Goal: Information Seeking & Learning: Learn about a topic

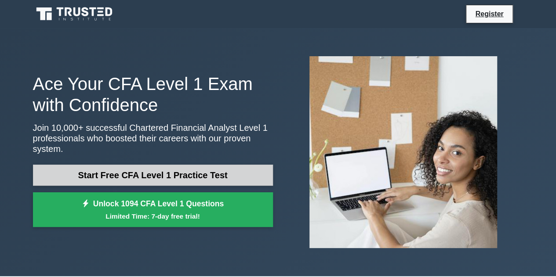
click at [191, 176] on link "Start Free CFA Level 1 Practice Test" at bounding box center [153, 175] width 240 height 21
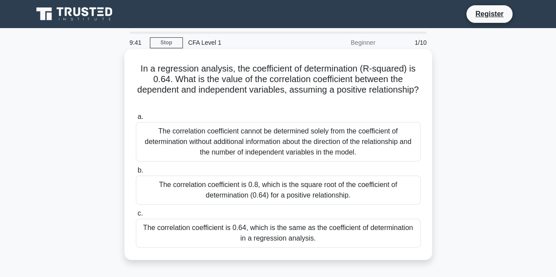
click at [193, 140] on div "The correlation coefficient cannot be determined solely from the coefficient of…" at bounding box center [278, 142] width 285 height 40
click at [136, 120] on input "a. The correlation coefficient cannot be determined solely from the coefficient…" at bounding box center [136, 117] width 0 height 6
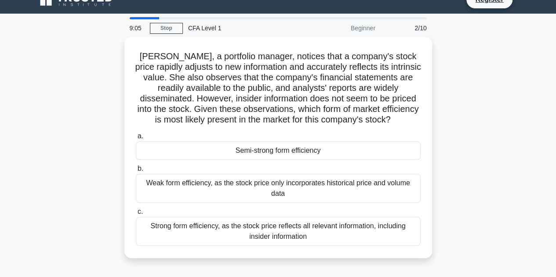
scroll to position [15, 0]
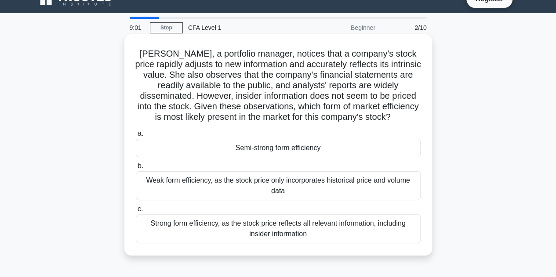
click at [217, 237] on div "Strong form efficiency, as the stock price reflects all relevant information, i…" at bounding box center [278, 229] width 285 height 29
click at [136, 212] on input "c. Strong form efficiency, as the stock price reflects all relevant information…" at bounding box center [136, 210] width 0 height 6
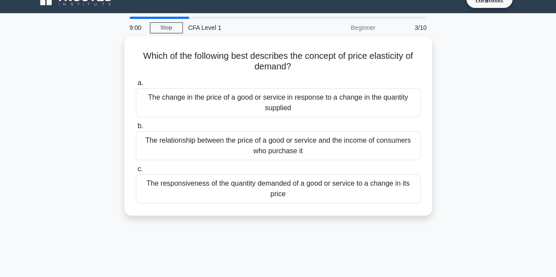
scroll to position [0, 0]
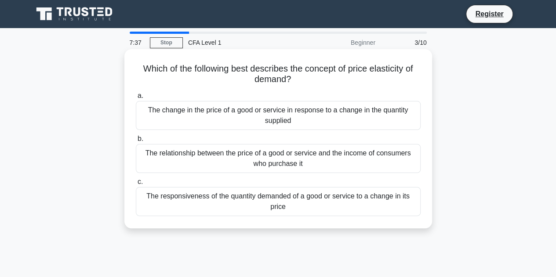
click at [264, 124] on div "The change in the price of a good or service in response to a change in the qua…" at bounding box center [278, 115] width 285 height 29
click at [136, 99] on input "a. The change in the price of a good or service in response to a change in the …" at bounding box center [136, 96] width 0 height 6
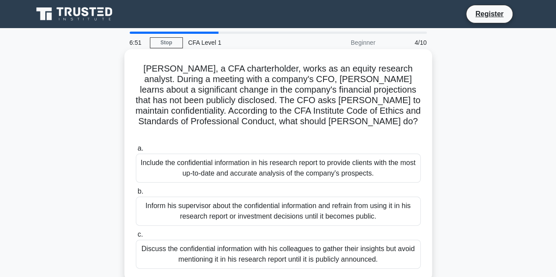
click at [248, 155] on div "Include the confidential information in his research report to provide clients …" at bounding box center [278, 168] width 285 height 29
click at [136, 152] on input "a. Include the confidential information in his research report to provide clien…" at bounding box center [136, 149] width 0 height 6
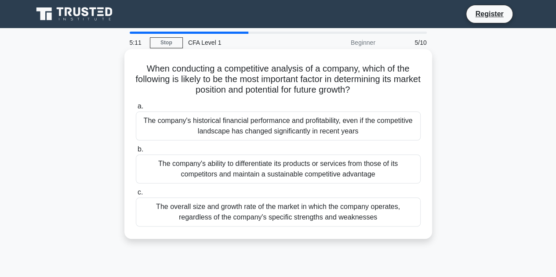
click at [237, 208] on div "The overall size and growth rate of the market in which the company operates, r…" at bounding box center [278, 212] width 285 height 29
click at [136, 196] on input "c. The overall size and growth rate of the market in which the company operates…" at bounding box center [136, 193] width 0 height 6
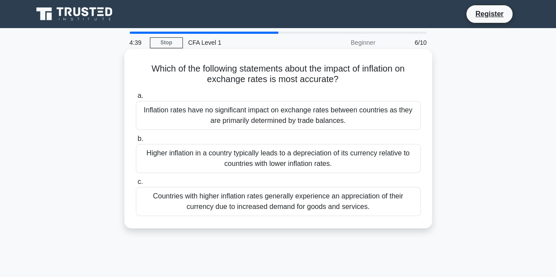
click at [229, 154] on div "Higher inflation in a country typically leads to a depreciation of its currency…" at bounding box center [278, 158] width 285 height 29
click at [136, 142] on input "b. Higher inflation in a country typically leads to a depreciation of its curre…" at bounding box center [136, 139] width 0 height 6
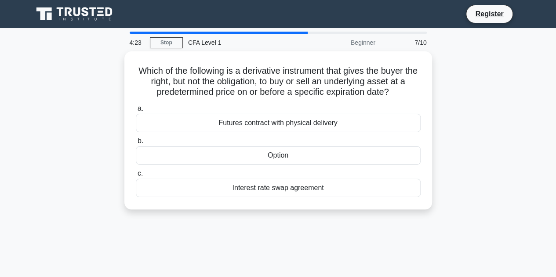
click at [229, 154] on div "Option" at bounding box center [278, 155] width 285 height 18
click at [136, 144] on input "b. Option" at bounding box center [136, 141] width 0 height 6
